Goal: Communication & Community: Answer question/provide support

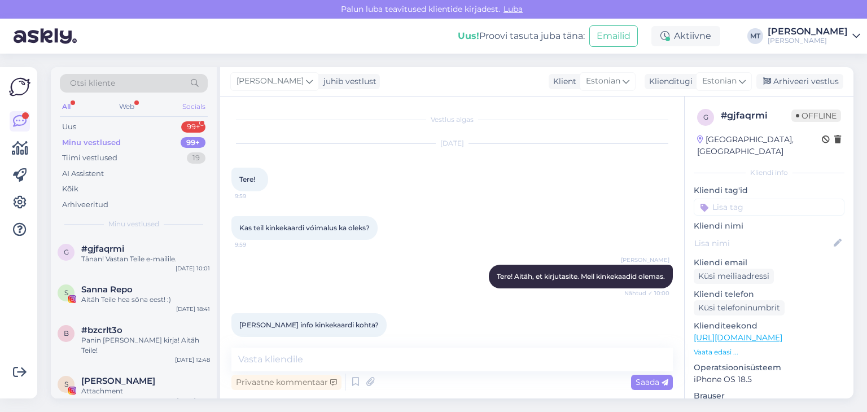
scroll to position [168, 0]
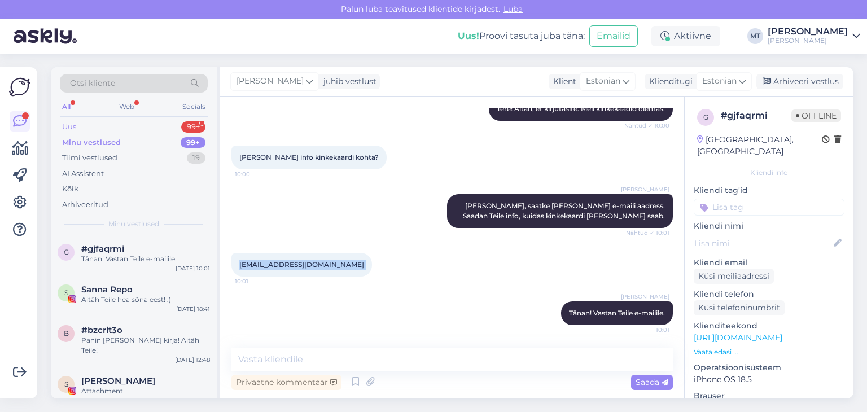
click at [72, 129] on div "Uus" at bounding box center [69, 126] width 14 height 11
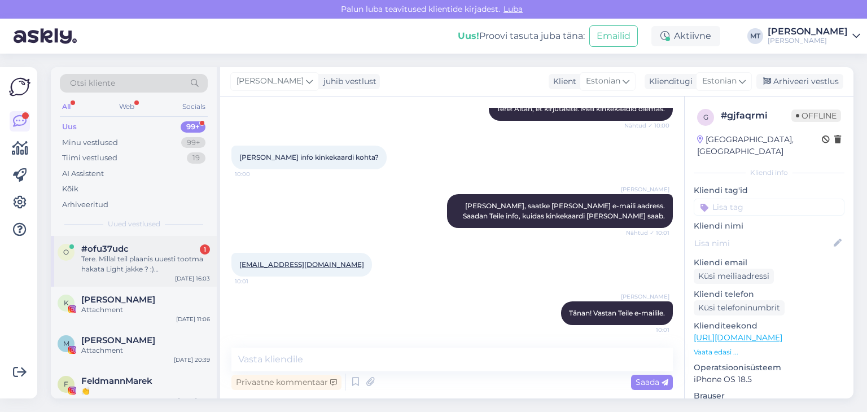
click at [130, 257] on div "Tere. Millal teil plaanis uuesti tootma hakata Light jakke ? :) [PERSON_NAME] s…" at bounding box center [145, 264] width 129 height 20
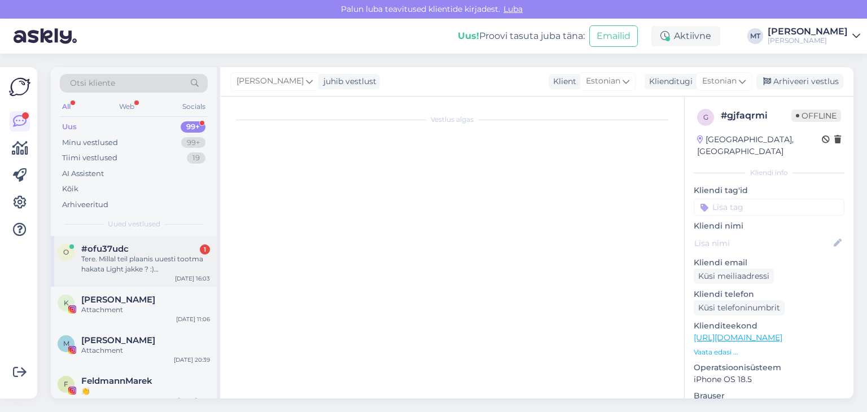
scroll to position [0, 0]
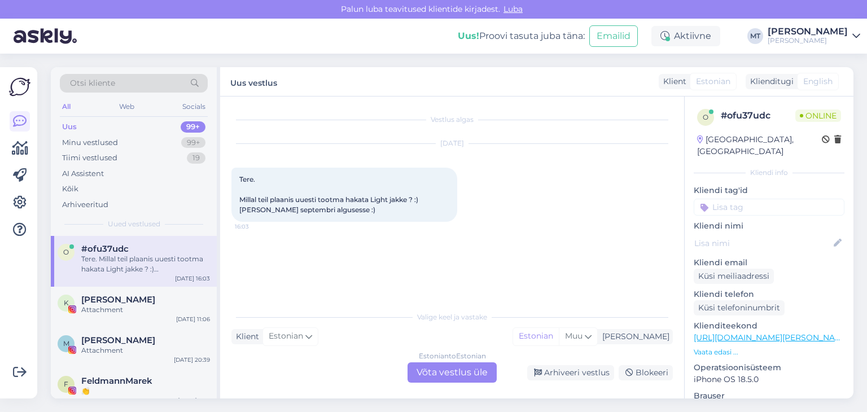
click at [462, 373] on div "Estonian to Estonian Võta vestlus üle" at bounding box center [451, 372] width 89 height 20
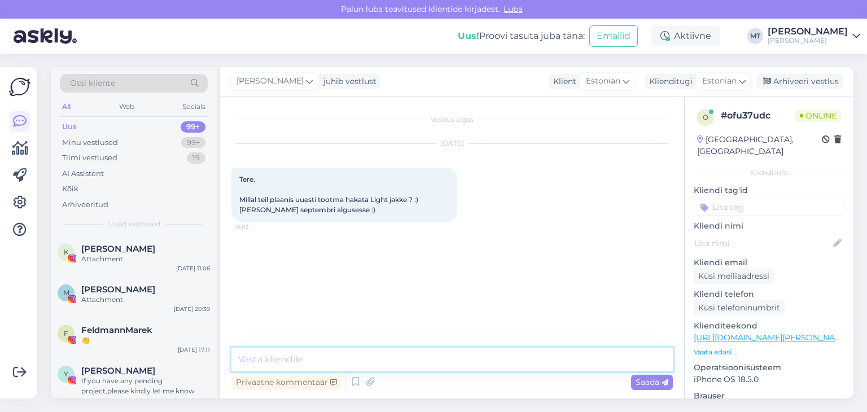
click at [448, 357] on textarea at bounding box center [451, 360] width 441 height 24
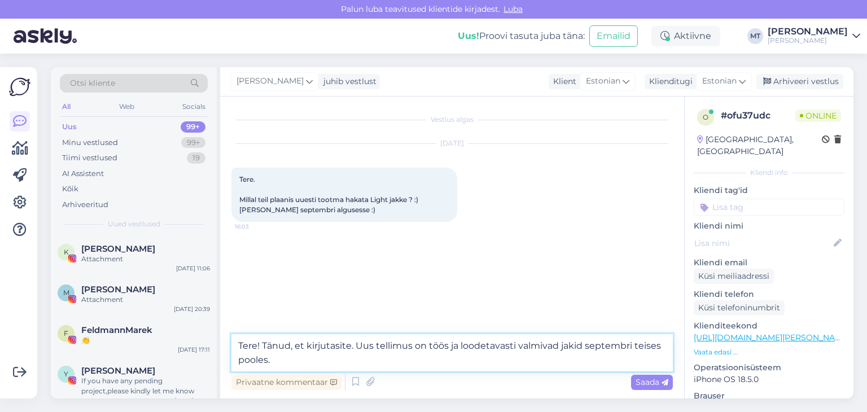
click at [560, 348] on textarea "Tere! Tänud, et kirjutasite. Uus tellimus on töös ja loodetavasti valmivad jaki…" at bounding box center [451, 352] width 441 height 37
type textarea "Tere! Tänud, et kirjutasite. Uus tellimus on töös ja loodetavasti valmivad Ligh…"
click at [310, 358] on textarea "Tere! Tänud, et kirjutasite. Uus tellimus on töös ja loodetavasti valmivad Ligh…" at bounding box center [451, 352] width 441 height 37
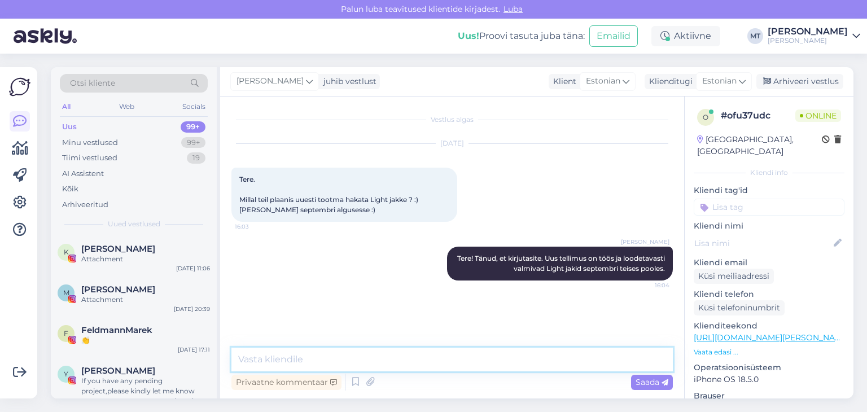
click at [243, 363] on textarea at bounding box center [451, 360] width 441 height 24
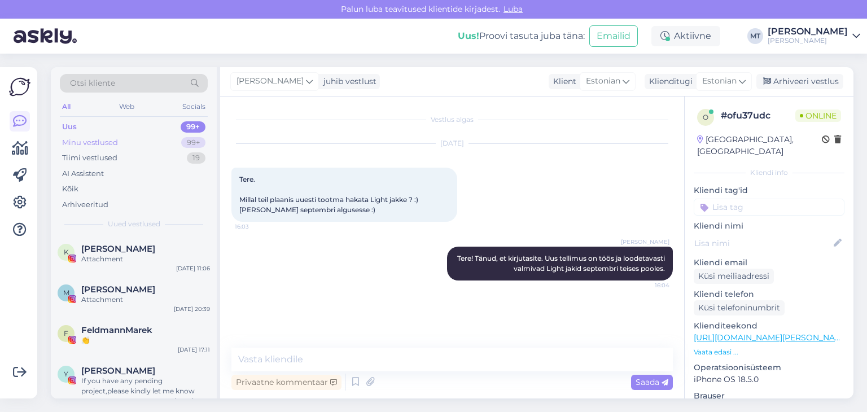
click at [98, 137] on div "Minu vestlused" at bounding box center [90, 142] width 56 height 11
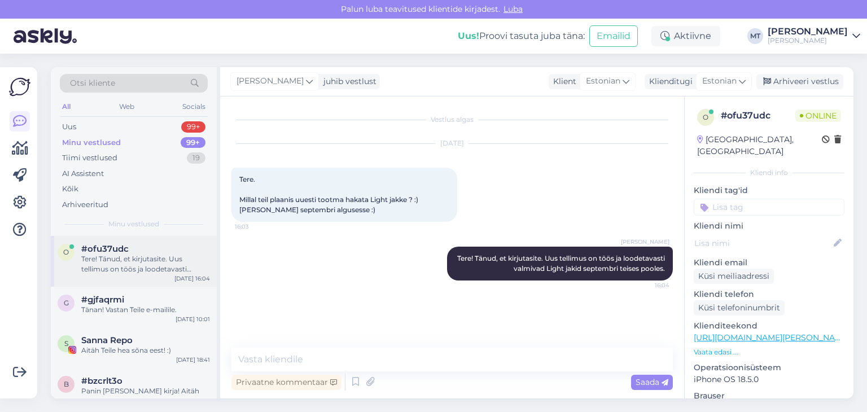
click at [117, 256] on div "Tere! Tänud, et kirjutasite. Uus tellimus on töös ja loodetavasti valmivad Ligh…" at bounding box center [145, 264] width 129 height 20
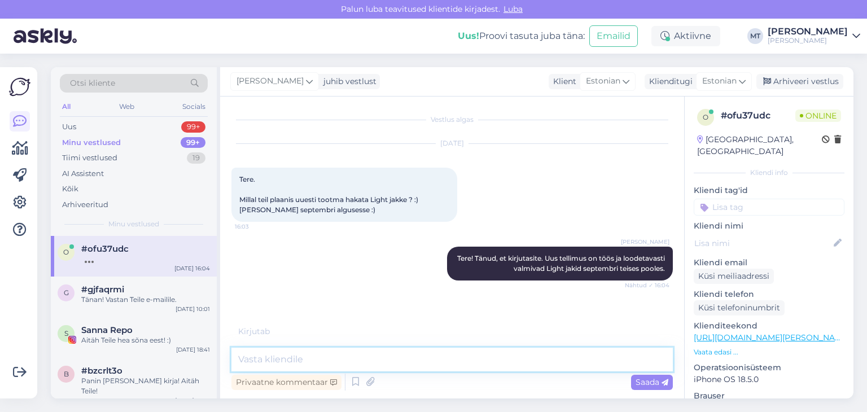
drag, startPoint x: 337, startPoint y: 350, endPoint x: 335, endPoint y: 356, distance: 5.9
click at [335, 356] on textarea at bounding box center [451, 360] width 441 height 24
click at [337, 356] on textarea at bounding box center [451, 360] width 441 height 24
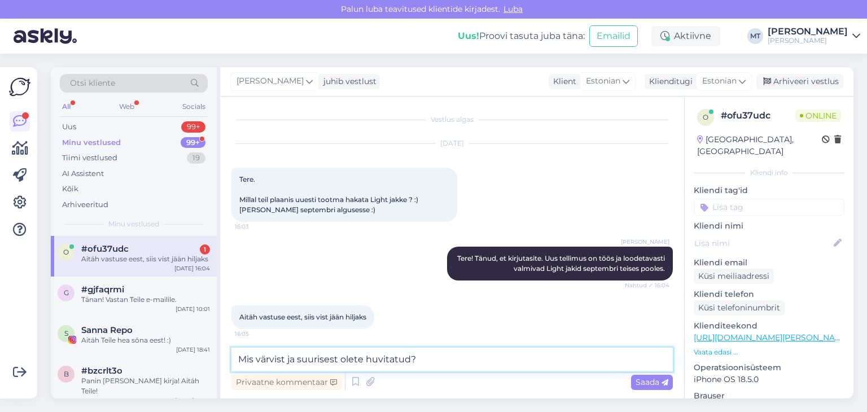
scroll to position [5, 0]
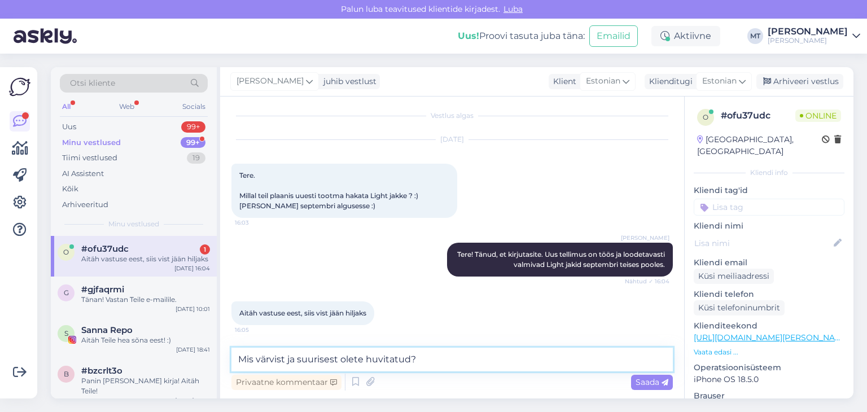
click at [319, 362] on textarea "Mis värvist ja suurisest olete huvitatud?" at bounding box center [451, 360] width 441 height 24
click at [238, 359] on textarea "Mis värvist ja suurusest olete huvitatud?" at bounding box center [451, 360] width 441 height 24
type textarea "Aga mis värvist ja suurusest olete huvitatud?"
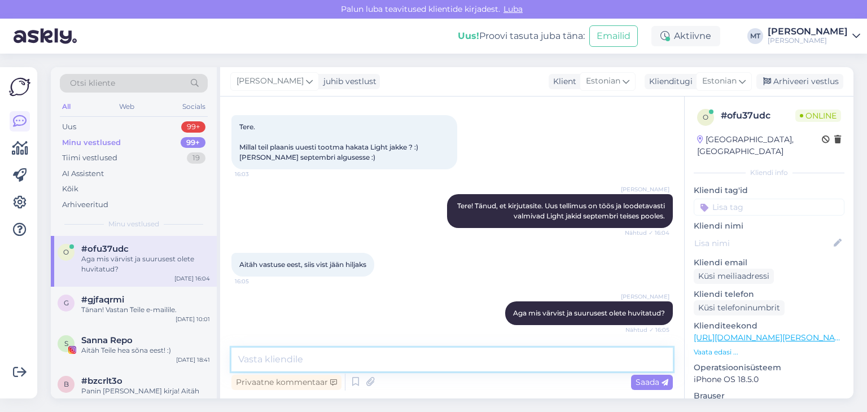
scroll to position [102, 0]
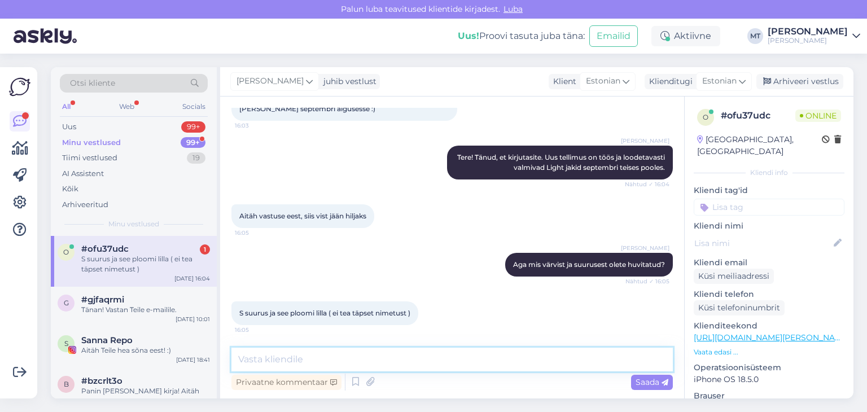
click at [257, 363] on textarea at bounding box center [451, 360] width 441 height 24
click at [253, 362] on textarea at bounding box center [451, 360] width 441 height 24
click at [294, 362] on textarea "Kas olete ka teavituse kodulehele pannud?" at bounding box center [451, 360] width 441 height 24
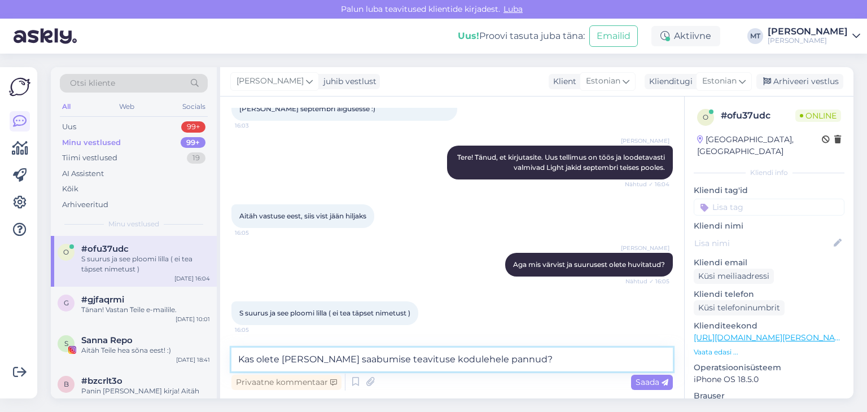
click at [464, 361] on textarea "Kas olete [PERSON_NAME] saabumise teavituse kodulehele pannud?" at bounding box center [451, 360] width 441 height 24
type textarea "Kas olete [PERSON_NAME] saabumise teavituse kodulehel pannud?"
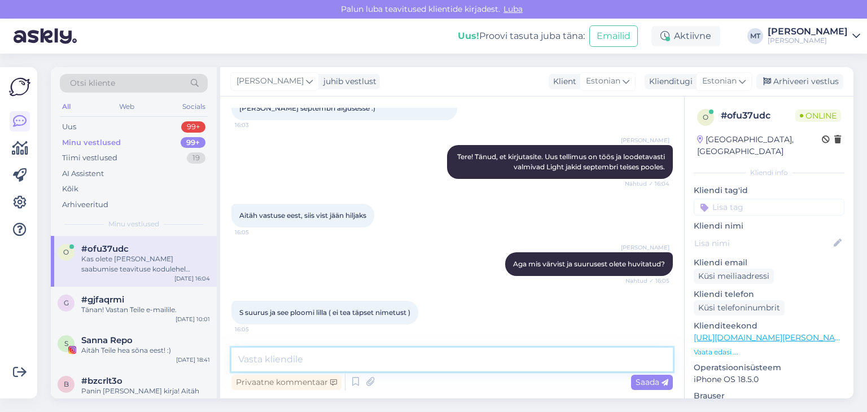
scroll to position [150, 0]
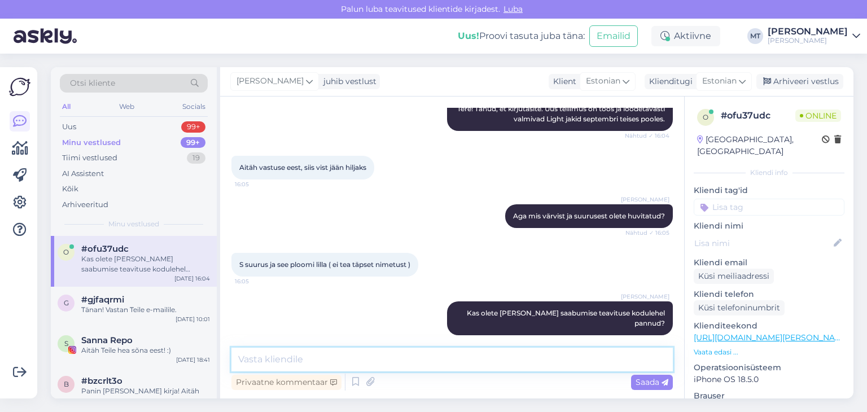
click at [339, 361] on textarea at bounding box center [451, 360] width 441 height 24
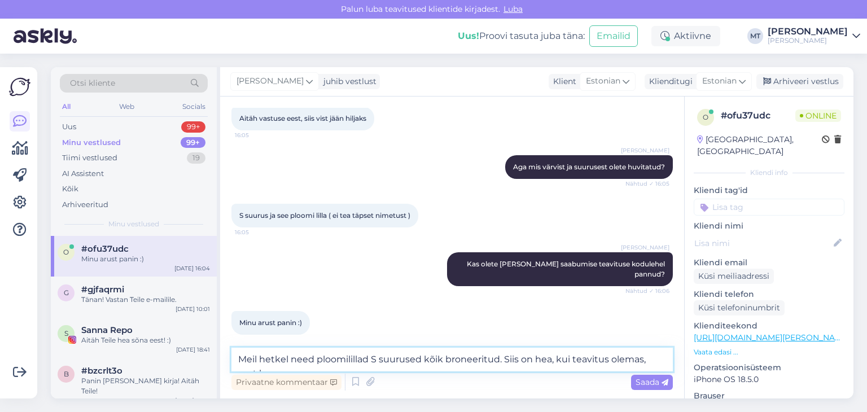
scroll to position [210, 0]
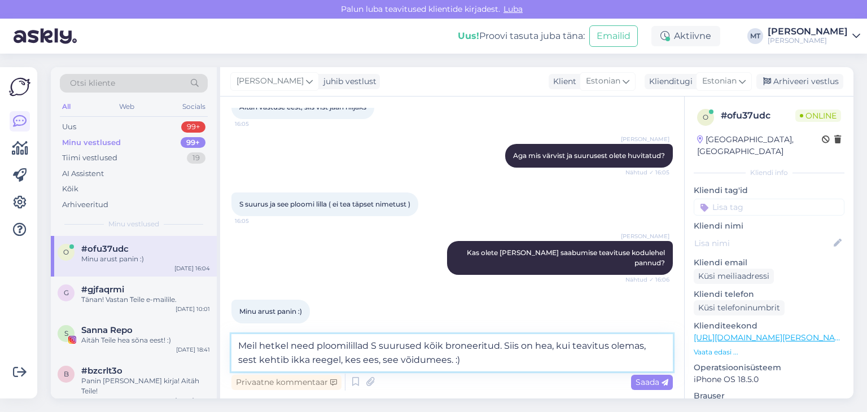
click at [502, 349] on textarea "Meil hetkel need ploomilillad S suurused kõik broneeritud. Siis on hea, kui tea…" at bounding box center [451, 352] width 441 height 37
drag, startPoint x: 518, startPoint y: 345, endPoint x: 512, endPoint y: 346, distance: 5.7
click at [512, 346] on textarea "Meil hetkel need ploomilillad S suurused kõik broneeritud. Siis on hea, kui tea…" at bounding box center [451, 352] width 441 height 37
drag, startPoint x: 528, startPoint y: 345, endPoint x: 503, endPoint y: 348, distance: 24.4
click at [503, 348] on textarea "Meil hetkel need ploomilillad S suurused kõik broneeritud. Siis on hea, kui tea…" at bounding box center [451, 352] width 441 height 37
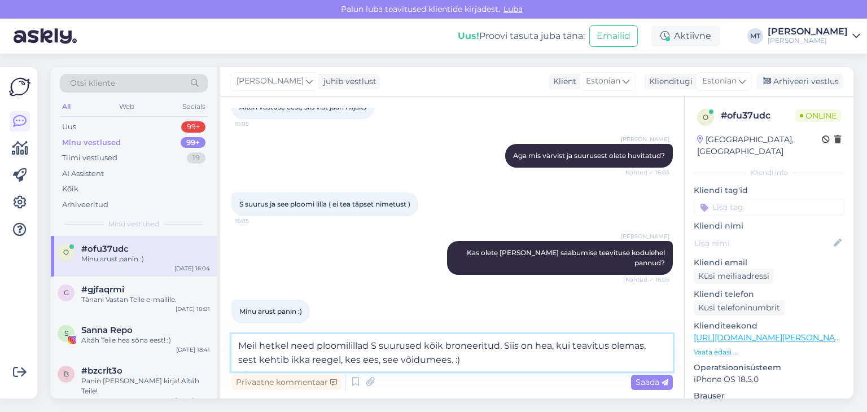
type textarea "Meil hetkel need ploomilillad S suurused kõik broneeritud. On hea, kui teavitus…"
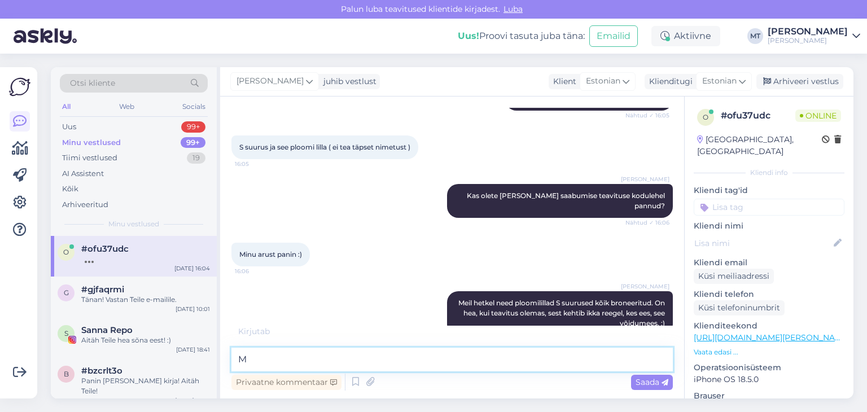
scroll to position [316, 0]
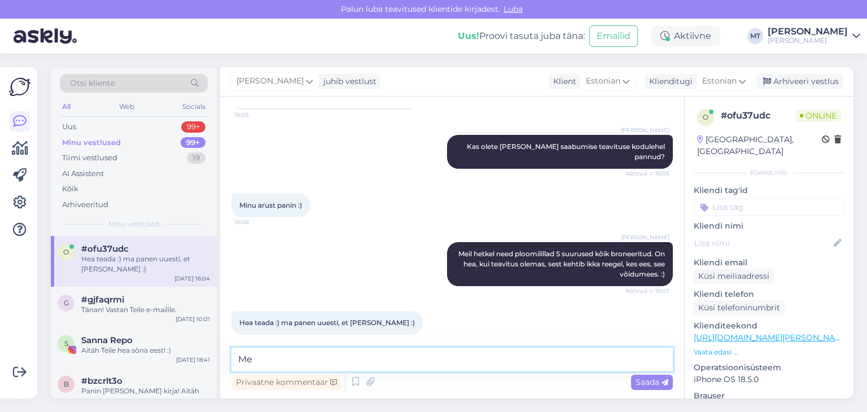
type textarea "M"
type textarea "Teem nii, tänud Teile!"
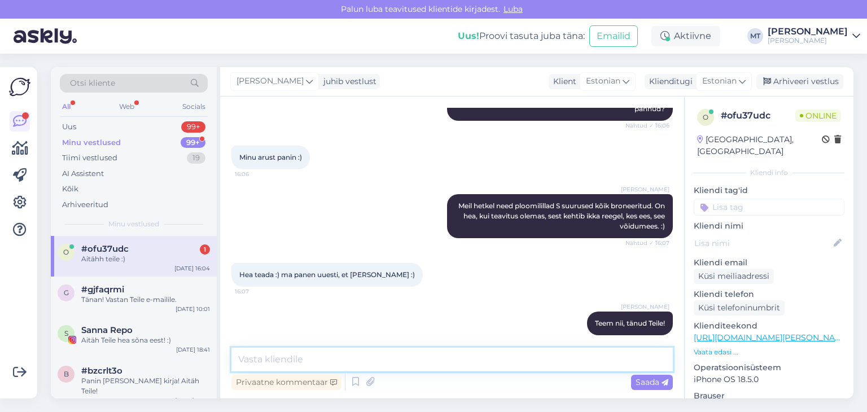
scroll to position [413, 0]
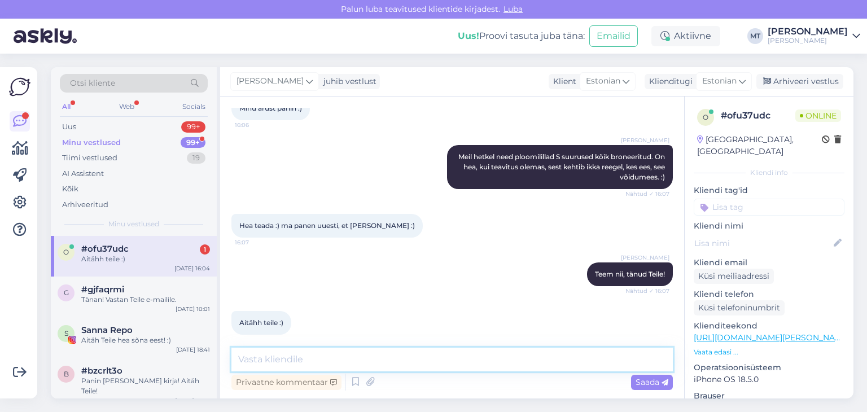
click at [266, 359] on textarea at bounding box center [451, 360] width 441 height 24
type textarea ":)"
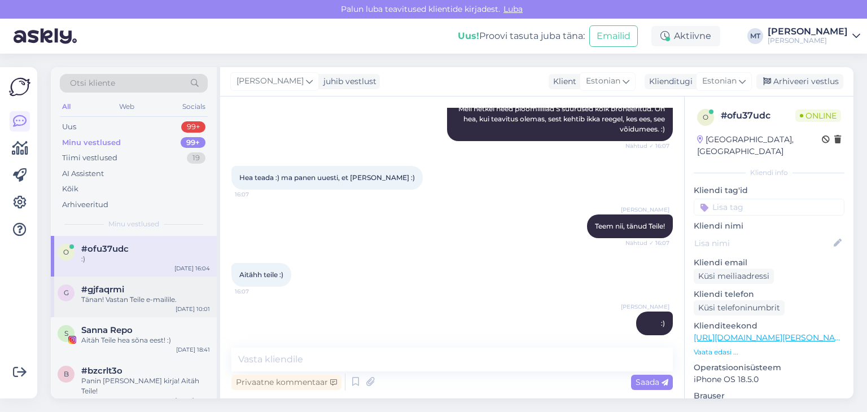
click at [139, 299] on div "Tänan! Vastan Teile e-mailile." at bounding box center [145, 300] width 129 height 10
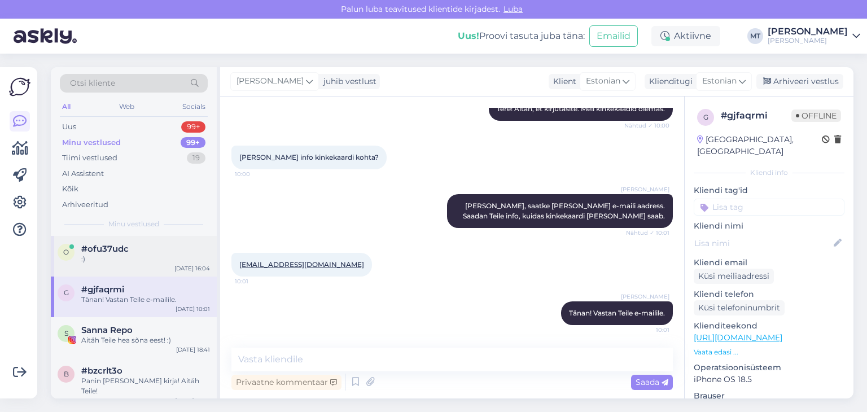
click at [130, 259] on div ":)" at bounding box center [145, 259] width 129 height 10
